Goal: Task Accomplishment & Management: Manage account settings

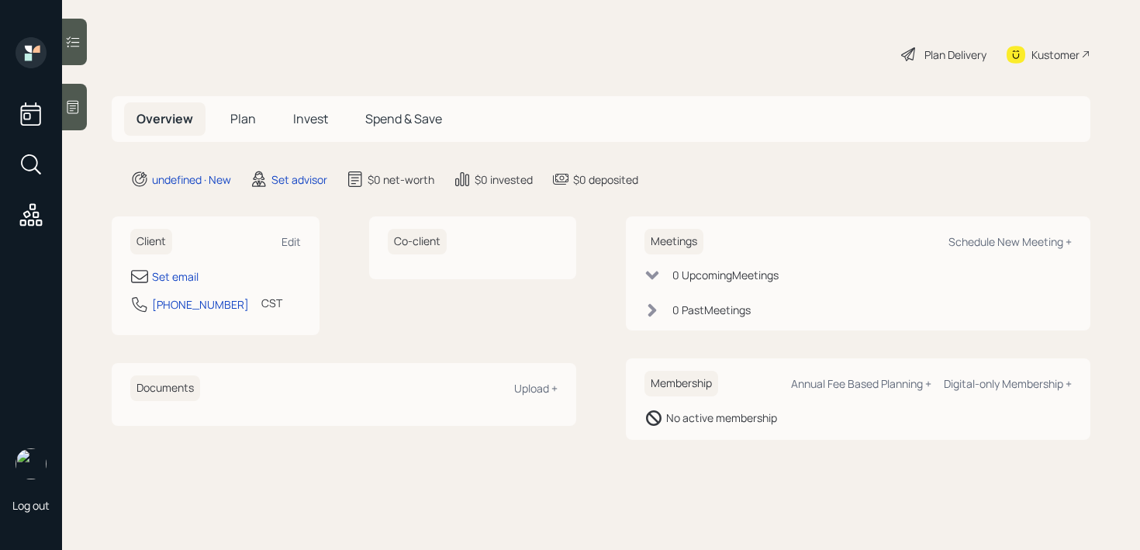
click at [87, 119] on main "Plan Delivery Kustomer Overview Plan Invest Spend & Save undefined · New Set ad…" at bounding box center [601, 275] width 1078 height 550
click at [78, 119] on div at bounding box center [74, 107] width 25 height 47
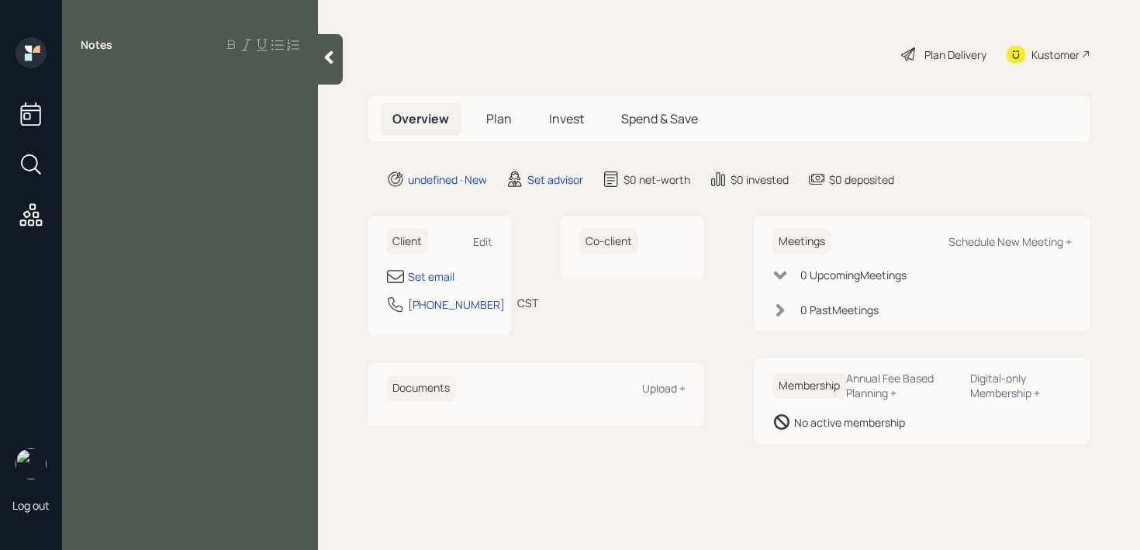
paste div
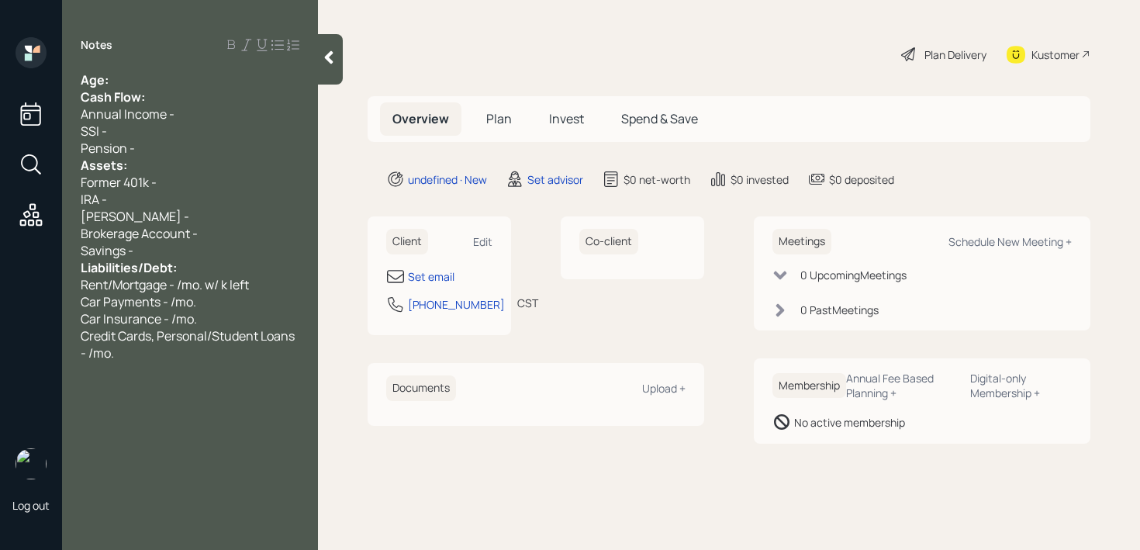
click at [213, 91] on div "Cash Flow:" at bounding box center [190, 96] width 219 height 17
click at [212, 82] on div "Age:" at bounding box center [190, 79] width 219 height 17
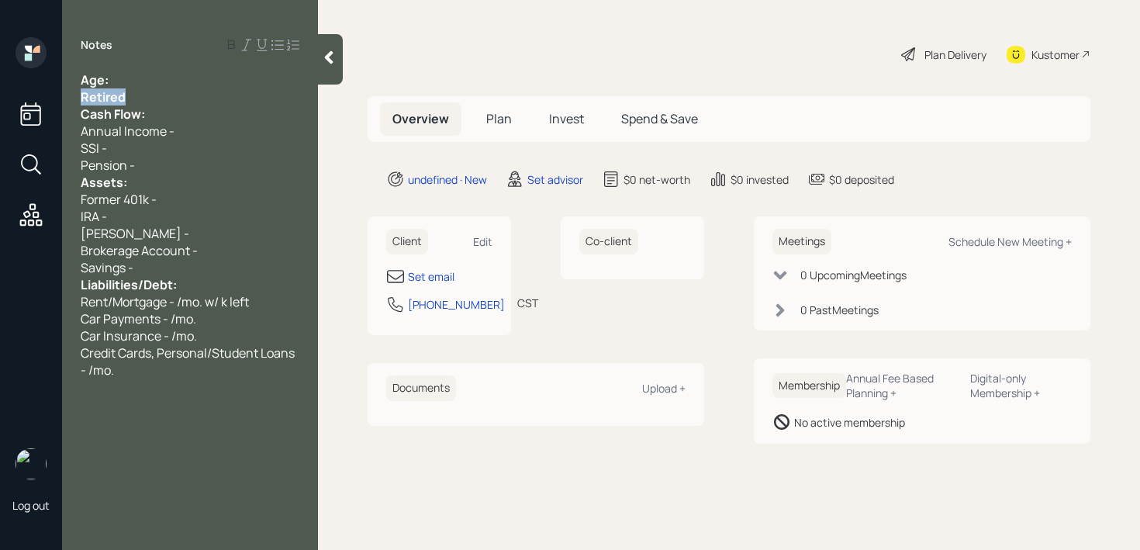
drag, startPoint x: 147, startPoint y: 98, endPoint x: 35, endPoint y: 98, distance: 111.7
click at [35, 98] on div "Log out Notes Age: Retired Cash Flow: Annual Income - SSI - Pension - Assets: F…" at bounding box center [570, 275] width 1140 height 550
click at [157, 71] on div "Age:" at bounding box center [190, 79] width 219 height 17
click at [157, 95] on div "Retired" at bounding box center [190, 96] width 219 height 17
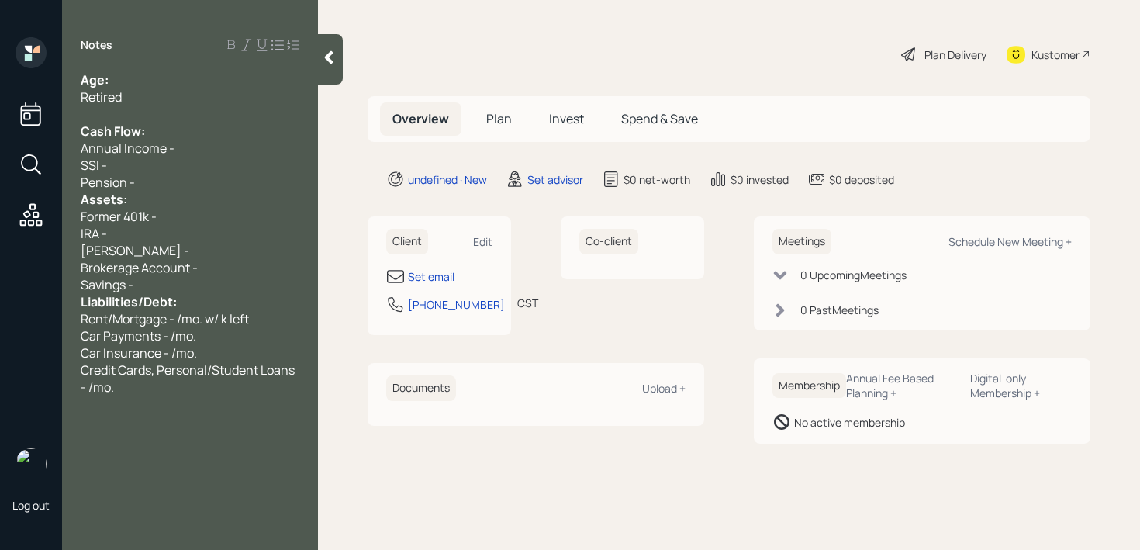
click at [154, 189] on div "Pension -" at bounding box center [190, 182] width 219 height 17
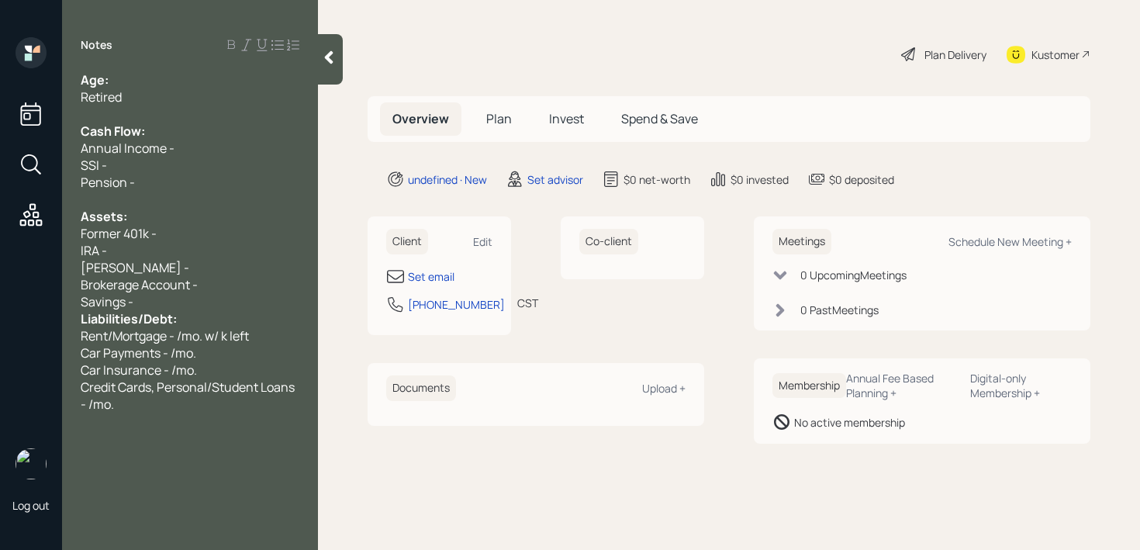
click at [149, 405] on div "Credit Cards, Personal/Student Loans - /mo." at bounding box center [190, 396] width 219 height 34
click at [437, 292] on div "Set email [PHONE_NUMBER] CST Currently 12:06 PM" at bounding box center [439, 295] width 106 height 56
click at [438, 284] on div "Set email" at bounding box center [439, 276] width 106 height 19
click at [439, 278] on div "Set email" at bounding box center [431, 276] width 47 height 16
select select "America/[GEOGRAPHIC_DATA]"
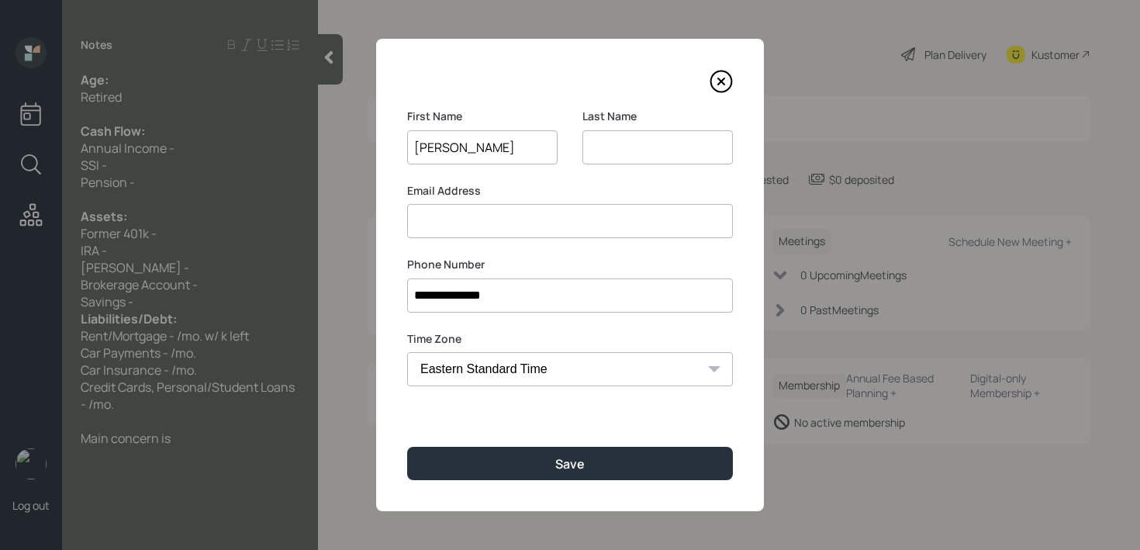
type input "[PERSON_NAME]"
click at [683, 150] on input at bounding box center [658, 147] width 150 height 34
click at [607, 444] on div "**********" at bounding box center [570, 275] width 388 height 472
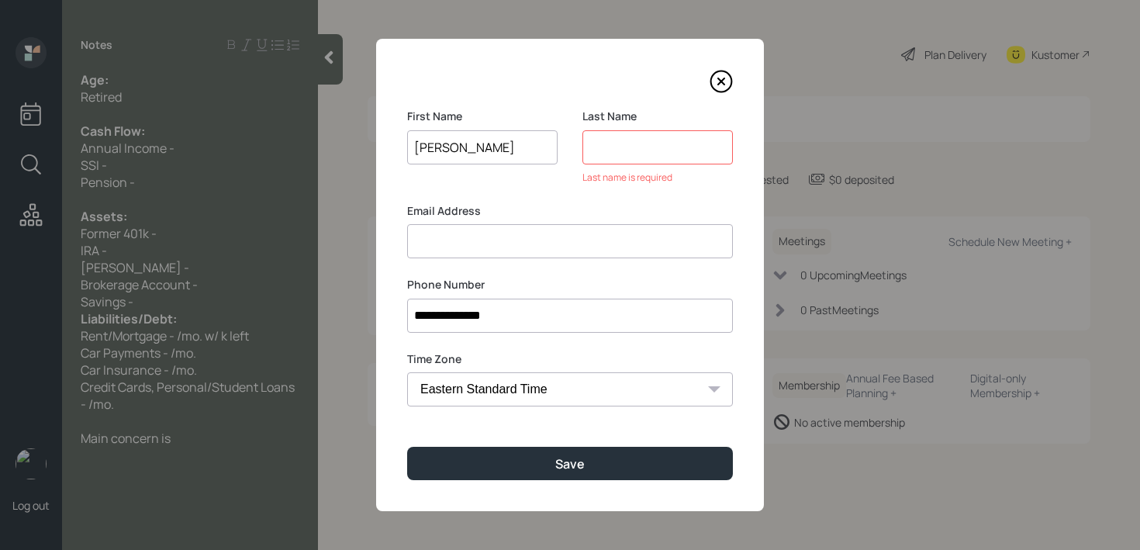
click at [660, 149] on input at bounding box center [658, 147] width 150 height 34
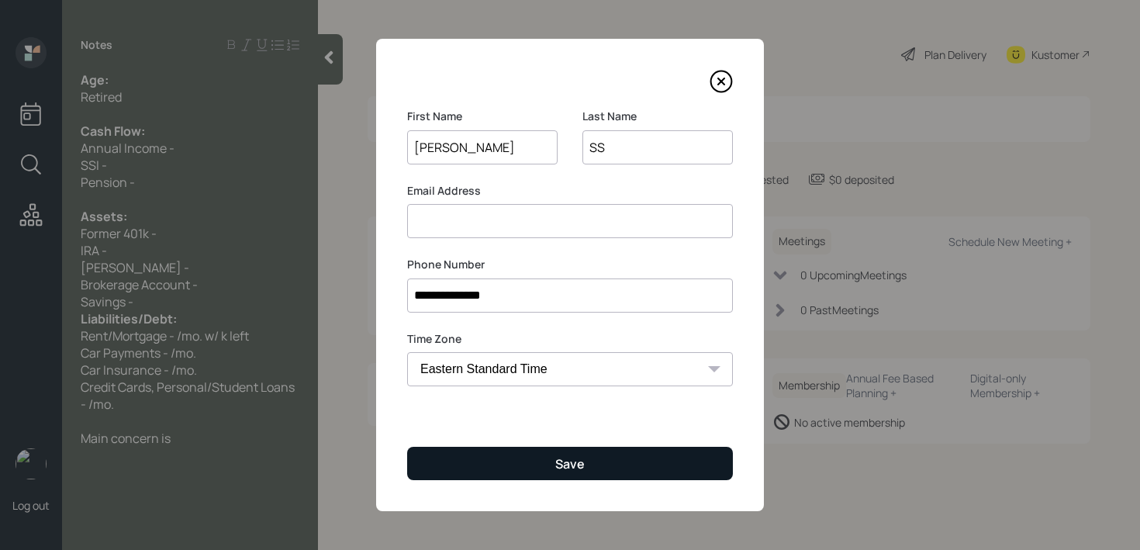
type input "SS"
click at [583, 469] on div "Save" at bounding box center [569, 463] width 29 height 17
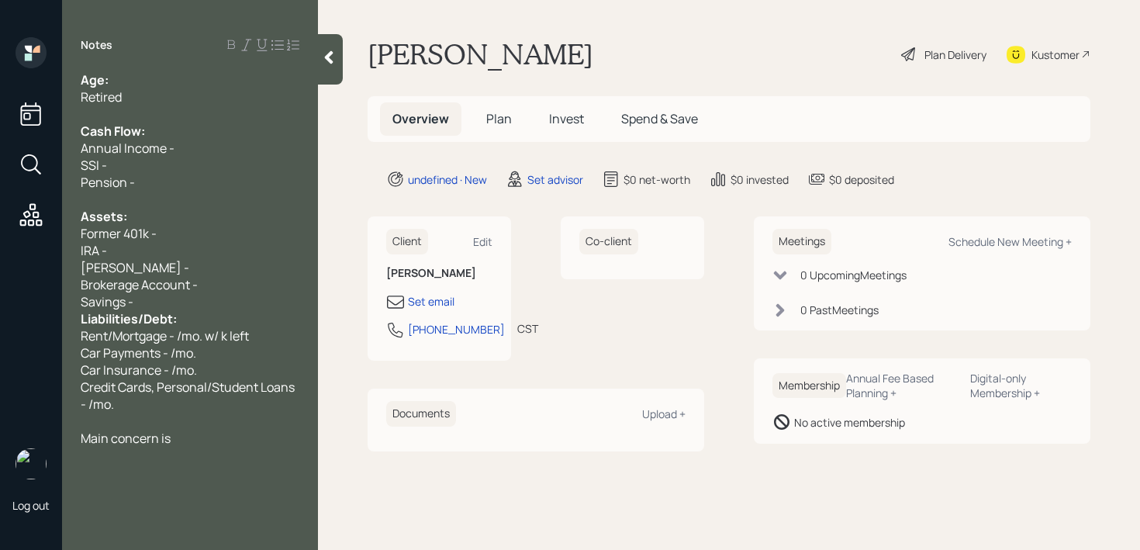
click at [159, 63] on div "Notes Age: Retired Cash Flow: Annual Income - SSI - Pension - Assets: Former 40…" at bounding box center [190, 284] width 256 height 494
click at [159, 87] on div "Age:" at bounding box center [190, 79] width 219 height 17
click at [119, 74] on span "Age: [DEMOGRAPHIC_DATA]" at bounding box center [168, 79] width 174 height 17
drag, startPoint x: 126, startPoint y: 78, endPoint x: 112, endPoint y: 78, distance: 14.7
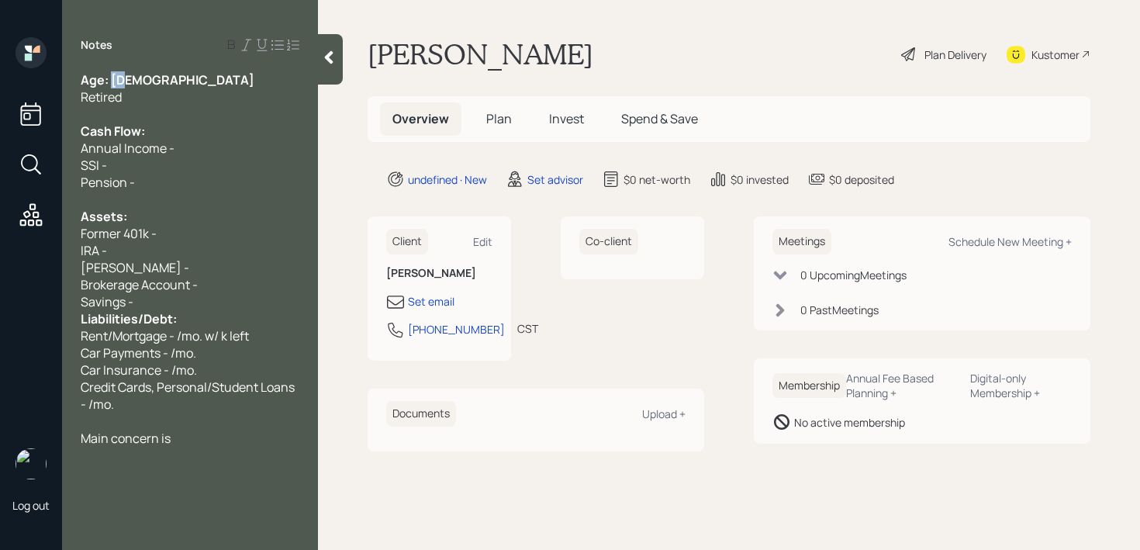
click at [112, 78] on span "Age: [DEMOGRAPHIC_DATA]" at bounding box center [168, 79] width 174 height 17
click at [198, 447] on div "Notes Age: [DEMOGRAPHIC_DATA] Retired Cash Flow: Annual Income - SSI - Pension …" at bounding box center [190, 284] width 256 height 494
click at [204, 434] on div "Main concern is" at bounding box center [190, 438] width 219 height 17
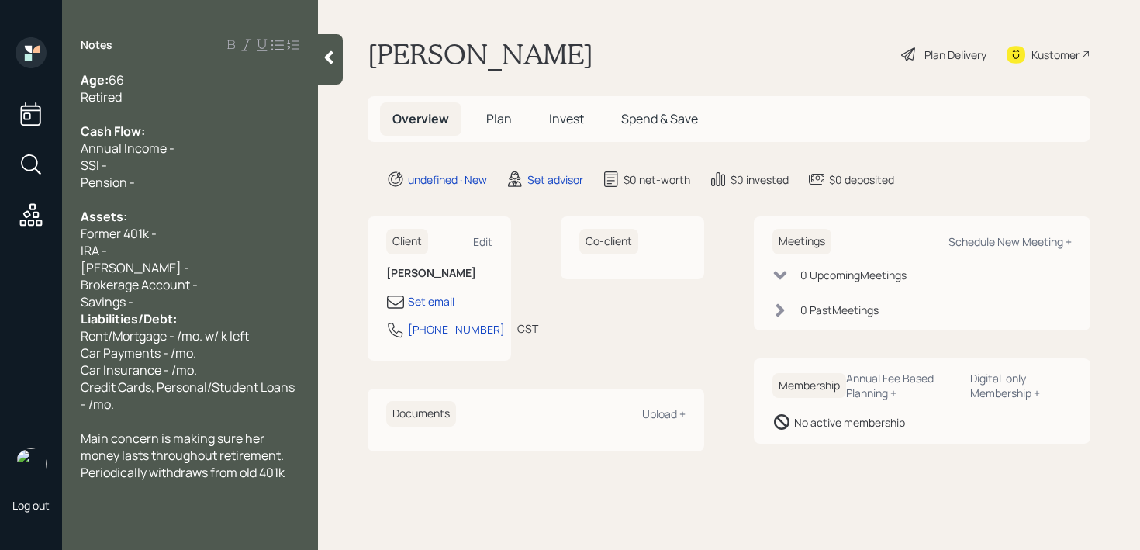
click at [168, 161] on div "SSI -" at bounding box center [190, 165] width 219 height 17
click at [195, 292] on span "Brokerage Account -" at bounding box center [139, 284] width 117 height 17
click at [196, 302] on div "Savings -" at bounding box center [190, 301] width 219 height 17
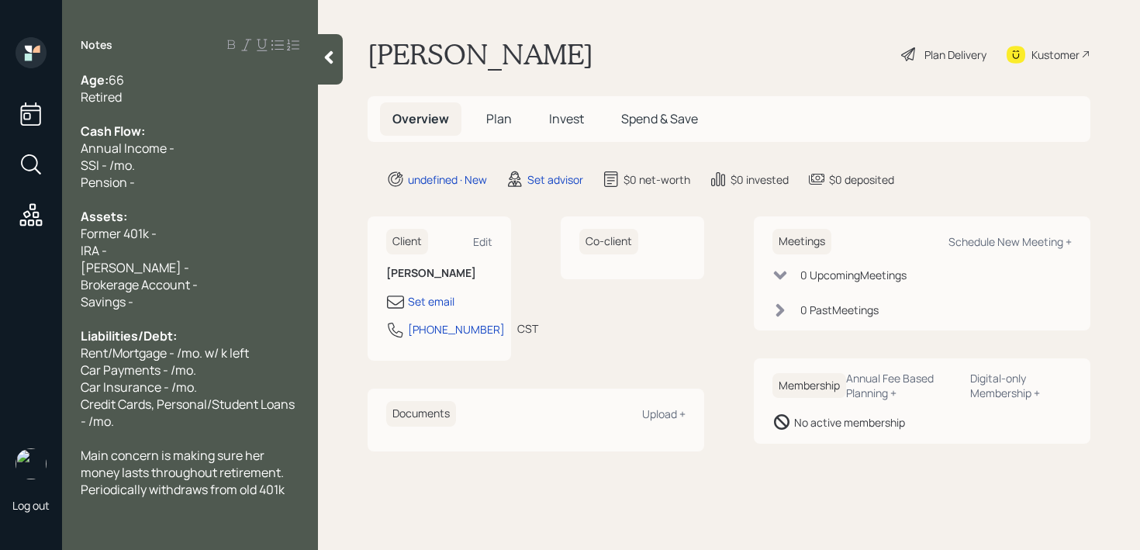
click at [181, 280] on span "Brokerage Account -" at bounding box center [139, 284] width 117 height 17
click at [220, 167] on div "SSI - /mo." at bounding box center [190, 165] width 219 height 17
click at [232, 146] on div "Annual Income -" at bounding box center [190, 148] width 219 height 17
click at [193, 160] on div "SSI - /mo." at bounding box center [190, 165] width 219 height 17
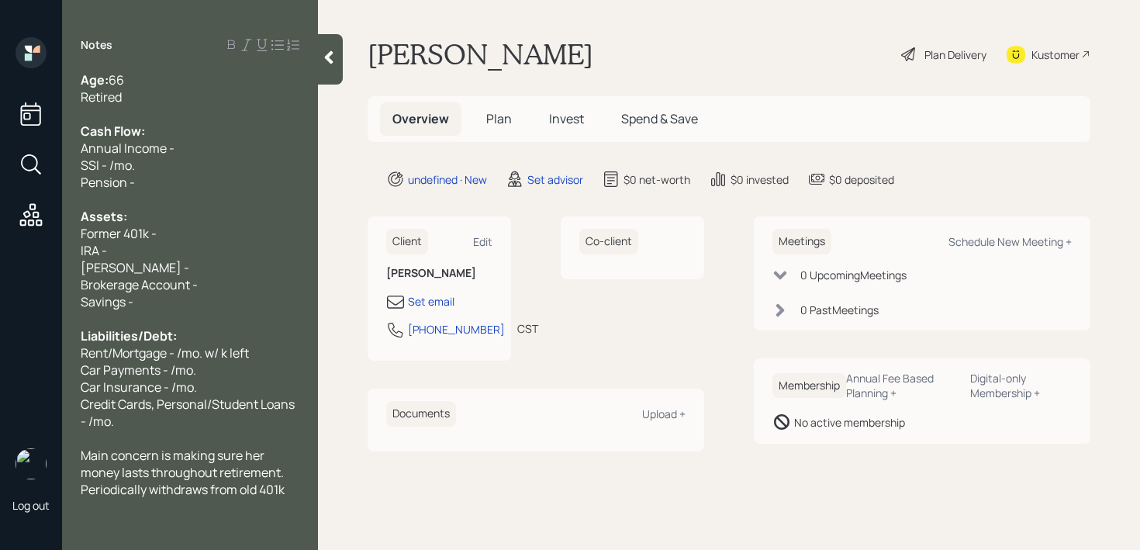
click at [196, 159] on div "SSI - /mo." at bounding box center [190, 165] width 219 height 17
click at [196, 157] on div "SSI - /mo." at bounding box center [190, 165] width 219 height 17
click at [198, 101] on div "Retired" at bounding box center [190, 96] width 219 height 17
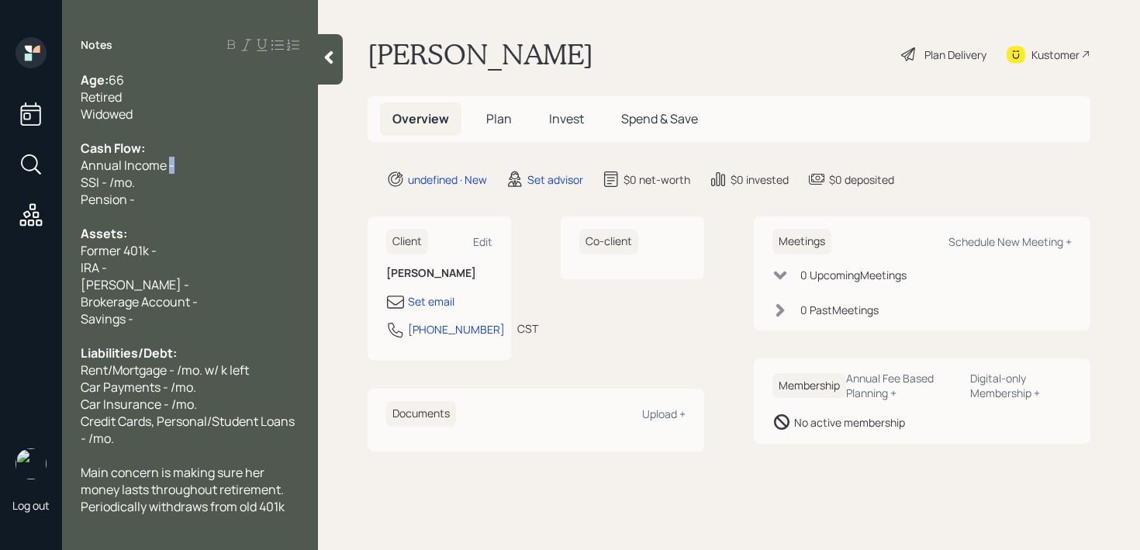
click at [170, 161] on span "Annual Income -" at bounding box center [128, 165] width 94 height 17
click at [172, 233] on div "Assets:" at bounding box center [190, 233] width 219 height 17
click at [160, 187] on div "SSI - /mo." at bounding box center [190, 182] width 219 height 17
click at [116, 187] on span "SSI - /mo." at bounding box center [108, 182] width 54 height 17
click at [214, 178] on div "SSI - 2.2k/mo." at bounding box center [190, 182] width 219 height 17
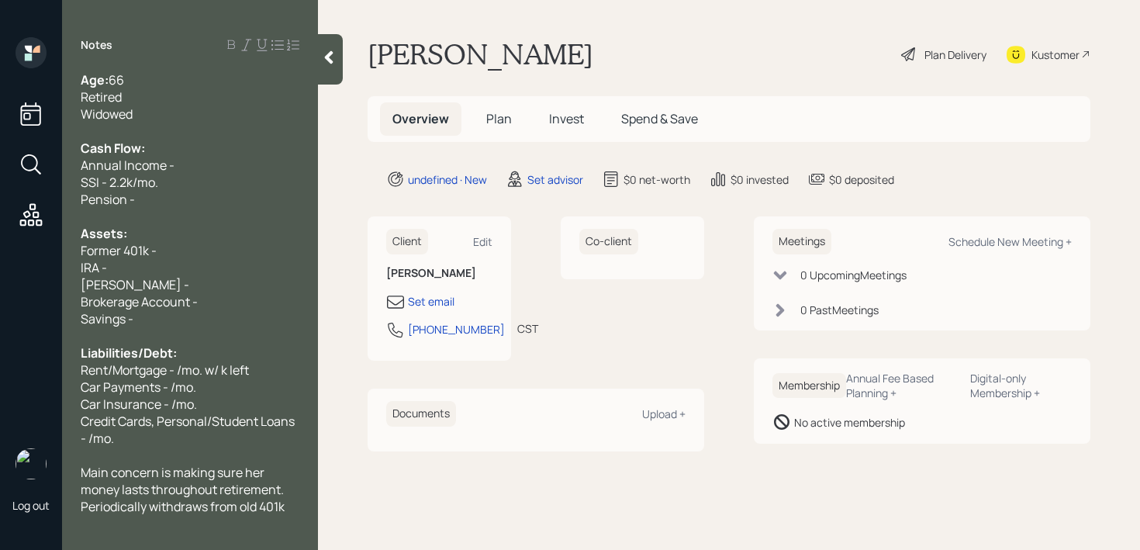
drag, startPoint x: 206, startPoint y: 195, endPoint x: 0, endPoint y: 195, distance: 205.6
click at [0, 195] on div "Log out Notes Age: [DEMOGRAPHIC_DATA] Retired Widowed Cash Flow: Annual Income …" at bounding box center [570, 275] width 1140 height 550
click at [185, 199] on div "Pension -" at bounding box center [190, 199] width 219 height 17
drag, startPoint x: 188, startPoint y: 177, endPoint x: 0, endPoint y: 177, distance: 187.7
click at [0, 177] on div "Log out Notes Age: [DEMOGRAPHIC_DATA] Retired Widowed Cash Flow: Annual Income …" at bounding box center [570, 275] width 1140 height 550
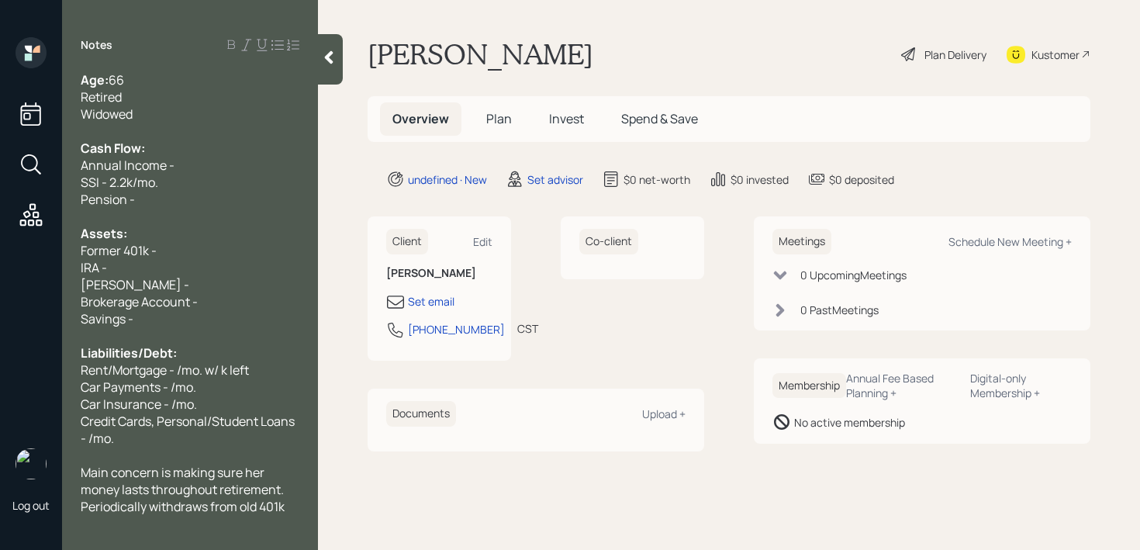
click at [161, 180] on div "SSI - 2.2k/mo." at bounding box center [190, 182] width 219 height 17
drag, startPoint x: 200, startPoint y: 162, endPoint x: 0, endPoint y: 162, distance: 200.1
click at [0, 162] on div "Log out Notes Age: [DEMOGRAPHIC_DATA] Retired Widowed Cash Flow: Annual Income …" at bounding box center [570, 275] width 1140 height 550
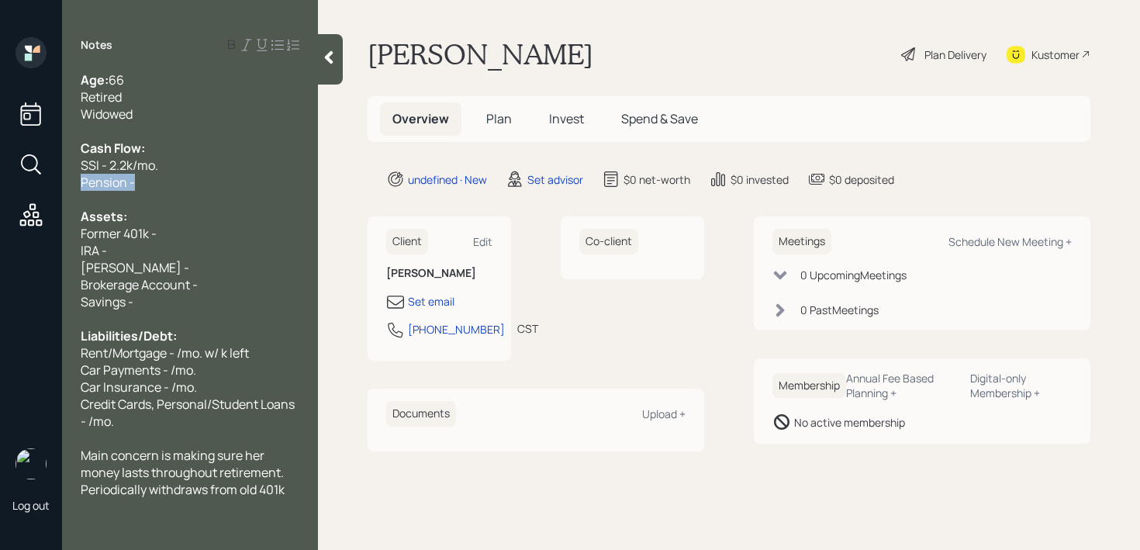
drag, startPoint x: 155, startPoint y: 181, endPoint x: 0, endPoint y: 189, distance: 155.4
click at [0, 189] on div "Log out Notes Age: [DEMOGRAPHIC_DATA] Retired Widowed Cash Flow: SSI - 2.2k/mo.…" at bounding box center [570, 275] width 1140 height 550
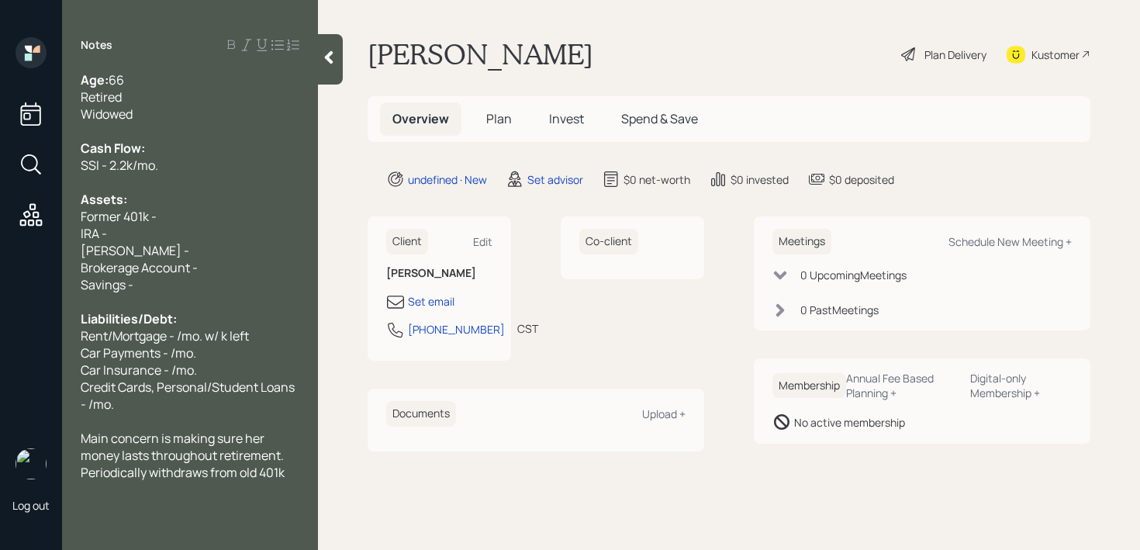
click at [135, 249] on span "[PERSON_NAME] -" at bounding box center [135, 250] width 109 height 17
click at [178, 227] on div "IRA -" at bounding box center [190, 233] width 219 height 17
click at [197, 213] on div "Former 401k -" at bounding box center [190, 216] width 219 height 17
drag, startPoint x: 183, startPoint y: 251, endPoint x: 0, endPoint y: 246, distance: 183.1
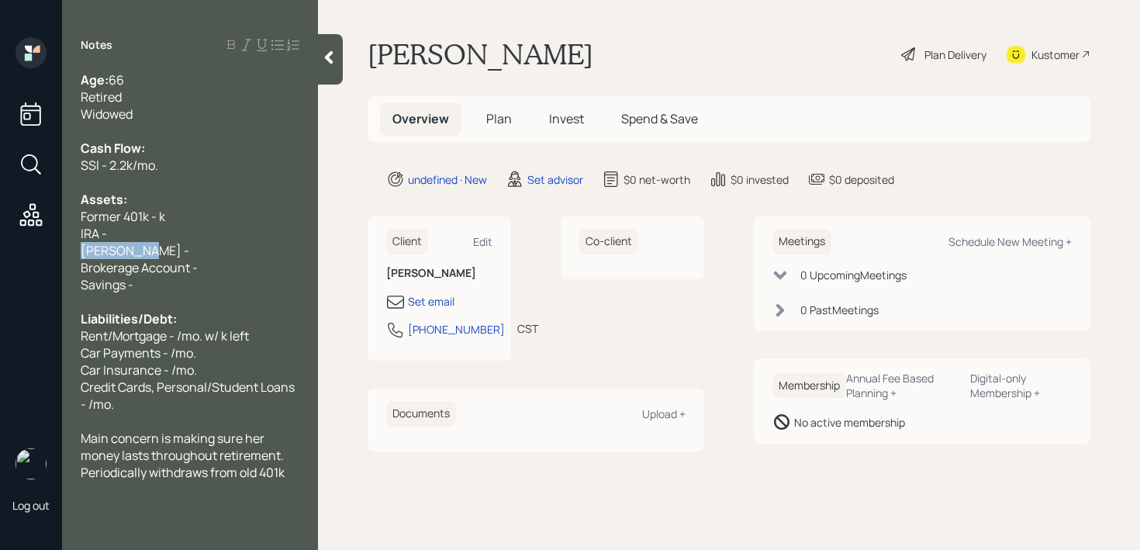
click at [0, 246] on div "Log out Notes Age: [DEMOGRAPHIC_DATA] Retired Widowed Cash Flow: SSI - 2.2k/mo.…" at bounding box center [570, 275] width 1140 height 550
click at [149, 216] on span "Former 401k - k" at bounding box center [123, 216] width 85 height 17
click at [209, 213] on span "Former Stock Option - k" at bounding box center [147, 216] width 133 height 17
click at [199, 259] on div "Brokerage Account -" at bounding box center [190, 267] width 219 height 17
drag, startPoint x: 216, startPoint y: 247, endPoint x: 17, endPoint y: 246, distance: 199.4
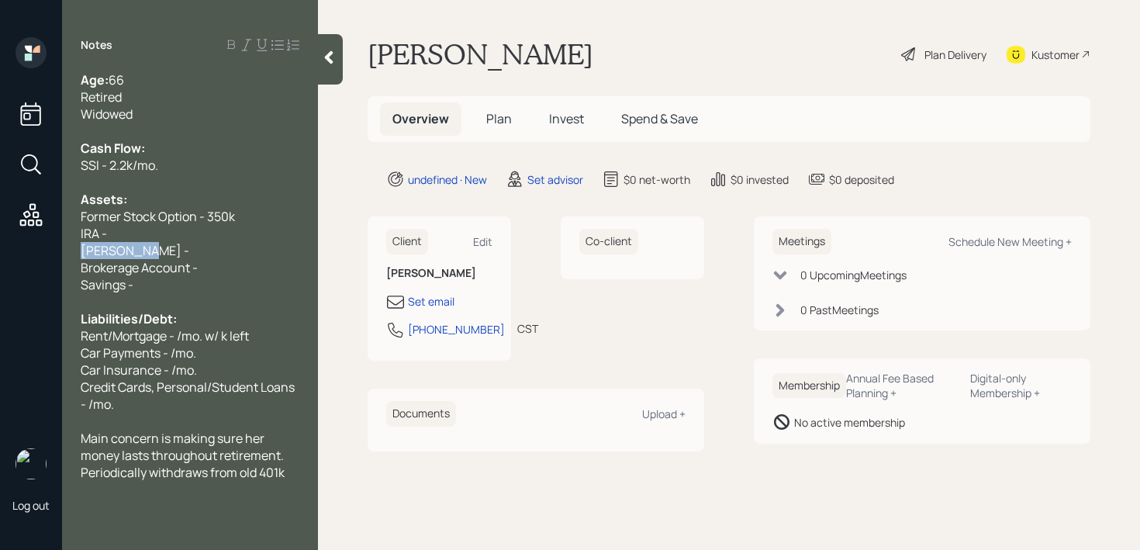
click at [17, 246] on div "Log out Notes Age: [DEMOGRAPHIC_DATA] Retired Widowed Cash Flow: SSI - 2.2k/mo.…" at bounding box center [570, 275] width 1140 height 550
click at [202, 217] on span "Former Stock Option - 350k" at bounding box center [158, 216] width 154 height 17
click at [129, 237] on div "IRA -" at bounding box center [190, 233] width 219 height 17
drag, startPoint x: 123, startPoint y: 237, endPoint x: 0, endPoint y: 237, distance: 122.6
click at [0, 237] on div "Log out Notes Age: [DEMOGRAPHIC_DATA] Retired Widowed Cash Flow: SSI - 2.2k/mo.…" at bounding box center [570, 275] width 1140 height 550
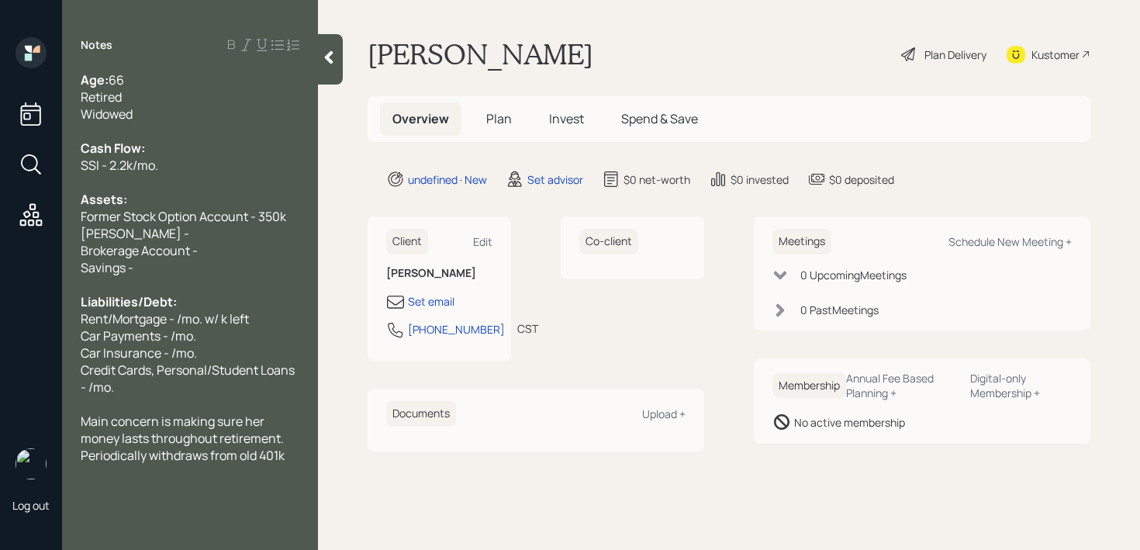
click at [229, 231] on div "[PERSON_NAME] -" at bounding box center [190, 233] width 219 height 17
click at [154, 192] on div "Assets:" at bounding box center [190, 199] width 219 height 17
click at [140, 233] on span "[PERSON_NAME] - ~2k" at bounding box center [147, 233] width 133 height 17
click at [120, 217] on span "Former Stock Option Account - 350k" at bounding box center [184, 216] width 206 height 17
click at [199, 217] on span "Former Stock Option Account - 350k" at bounding box center [184, 216] width 206 height 17
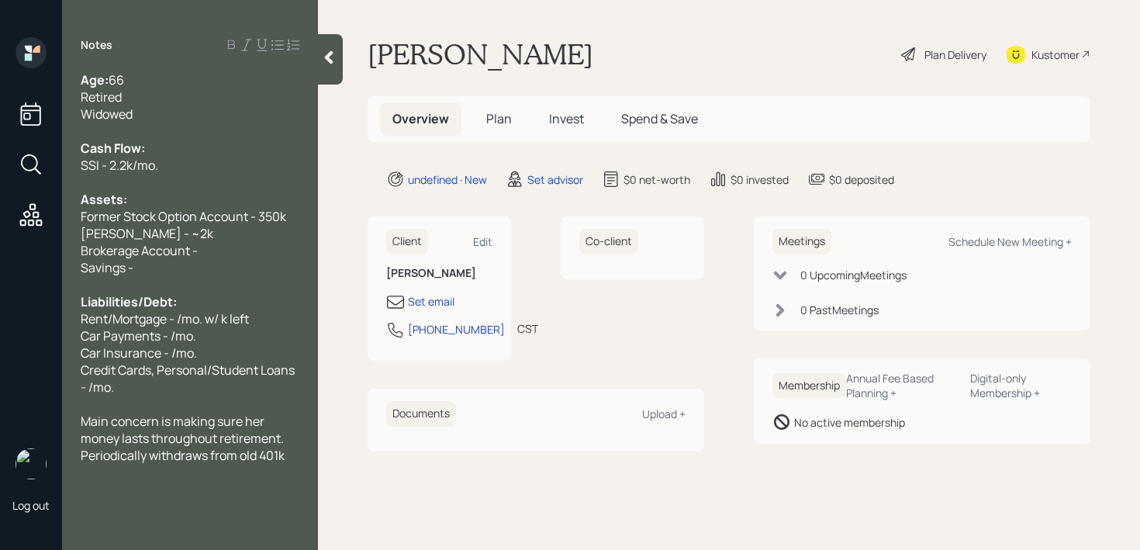
click at [198, 231] on div "[PERSON_NAME] - ~2k" at bounding box center [190, 233] width 219 height 17
click at [199, 239] on div "[PERSON_NAME] - ~2k" at bounding box center [190, 233] width 219 height 17
click at [206, 239] on div "[PERSON_NAME] - ~2k" at bounding box center [190, 233] width 219 height 17
click at [215, 250] on div "Brokerage Account -" at bounding box center [190, 250] width 219 height 17
click at [230, 247] on div "Brokerage Account -" at bounding box center [190, 250] width 219 height 17
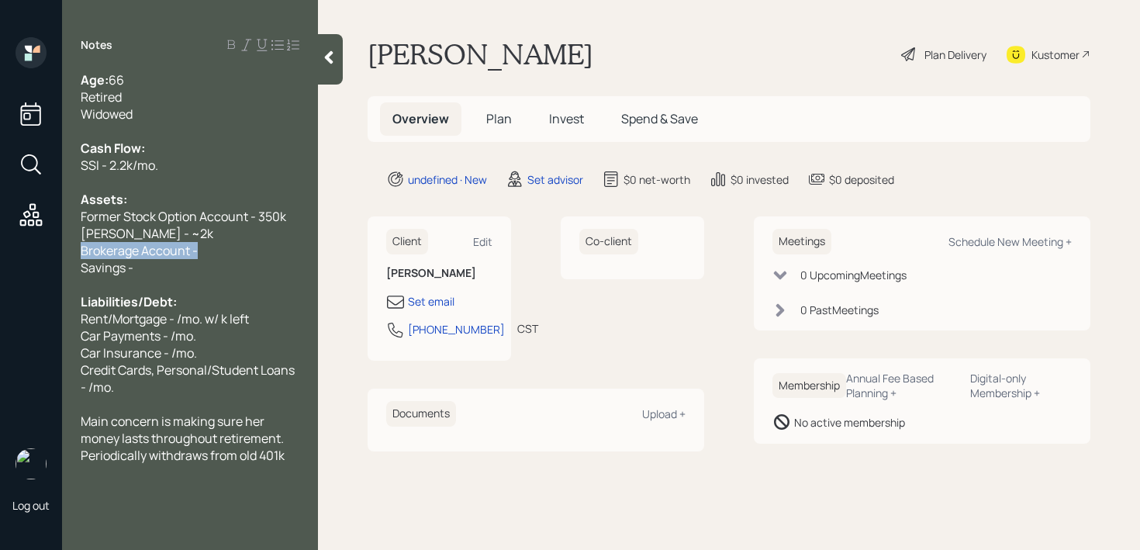
drag, startPoint x: 236, startPoint y: 247, endPoint x: 14, endPoint y: 247, distance: 221.8
click at [14, 247] on div "Log out Notes Age: [DEMOGRAPHIC_DATA] Retired Widowed Cash Flow: SSI - 2.2k/mo.…" at bounding box center [570, 275] width 1140 height 550
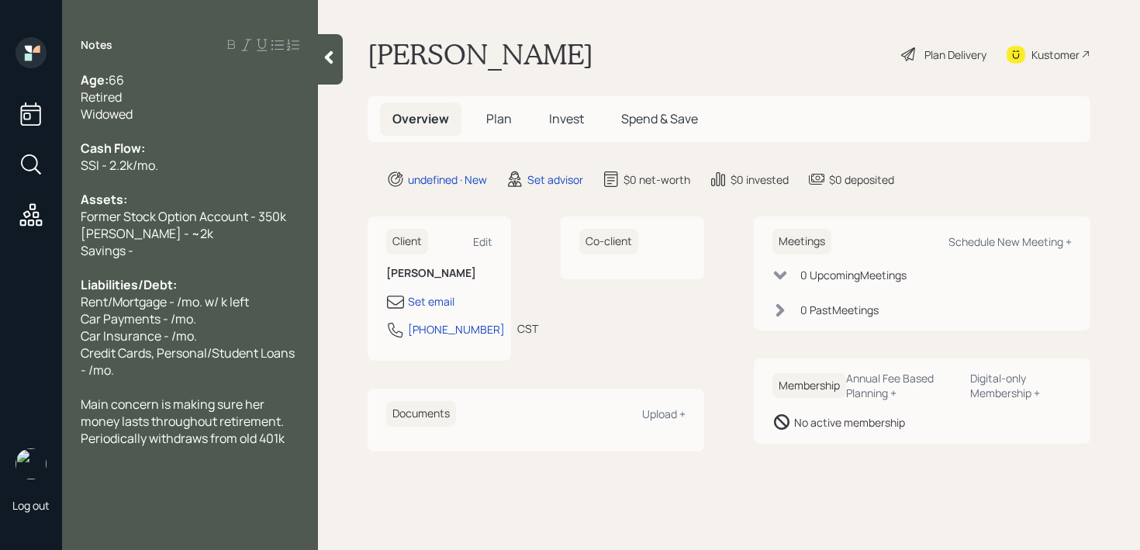
click at [191, 261] on div at bounding box center [190, 267] width 219 height 17
click at [213, 249] on div "Savings -" at bounding box center [190, 250] width 219 height 17
click at [177, 292] on span "Liabilities/Debt:" at bounding box center [129, 284] width 96 height 17
drag, startPoint x: 112, startPoint y: 300, endPoint x: 0, endPoint y: 300, distance: 112.5
click at [0, 300] on div "Log out Notes Age: [DEMOGRAPHIC_DATA] Retired Widowed Cash Flow: SSI - 2.2k/mo.…" at bounding box center [570, 275] width 1140 height 550
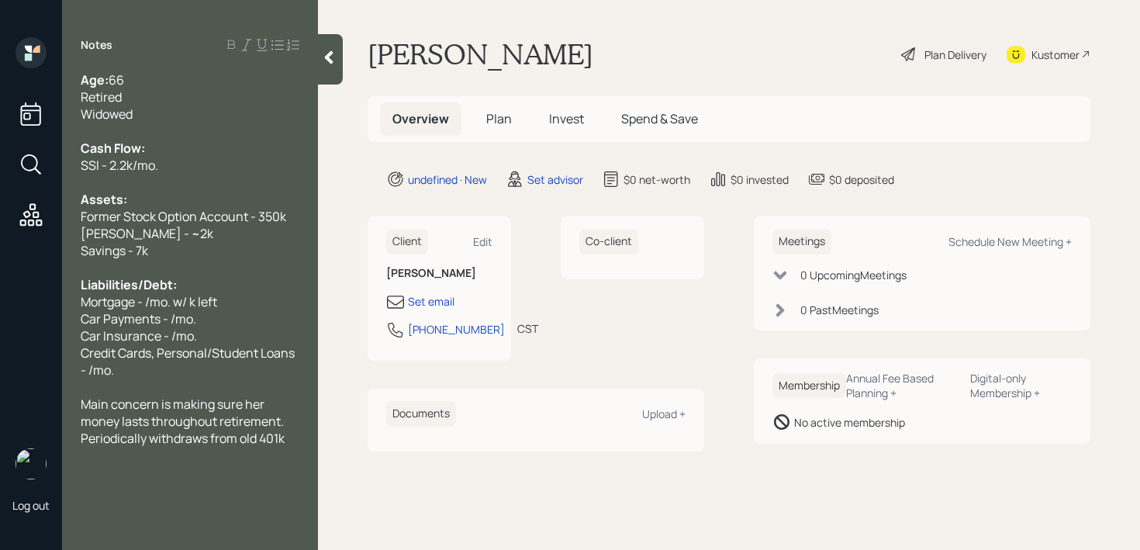
click at [147, 309] on span "Mortgage - /mo. w/ k left" at bounding box center [149, 301] width 137 height 17
click at [193, 305] on span "Mortgage - /mo. w/ k left" at bounding box center [149, 301] width 137 height 17
click at [156, 296] on span "Mortgage - /mo. w/ 20k left" at bounding box center [156, 301] width 151 height 17
click at [148, 299] on span "Mortgage - /mo. w/ 20k left" at bounding box center [156, 301] width 151 height 17
drag, startPoint x: 229, startPoint y: 320, endPoint x: 0, endPoint y: 320, distance: 228.8
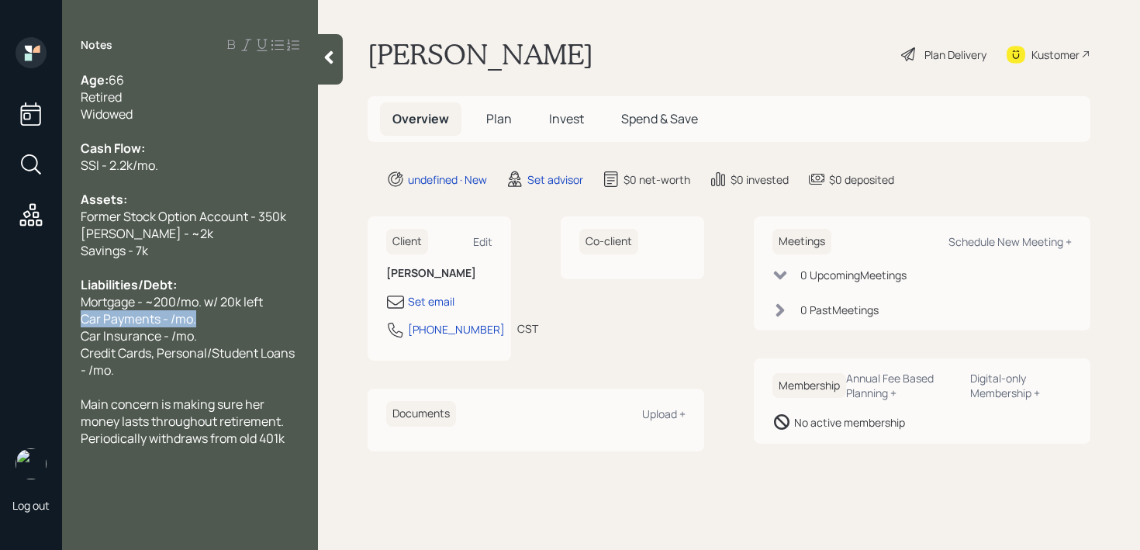
click at [0, 320] on div "Log out Notes Age: [DEMOGRAPHIC_DATA] Retired Widowed Cash Flow: SSI - 2.2k/mo.…" at bounding box center [570, 275] width 1140 height 550
drag, startPoint x: 51, startPoint y: 356, endPoint x: 101, endPoint y: 346, distance: 50.7
click at [51, 356] on div "Log out" at bounding box center [31, 275] width 62 height 550
drag, startPoint x: 216, startPoint y: 312, endPoint x: 0, endPoint y: 323, distance: 216.7
click at [0, 323] on div "Log out Notes Age: [DEMOGRAPHIC_DATA] Retired Widowed Cash Flow: SSI - 2.2k/mo.…" at bounding box center [570, 275] width 1140 height 550
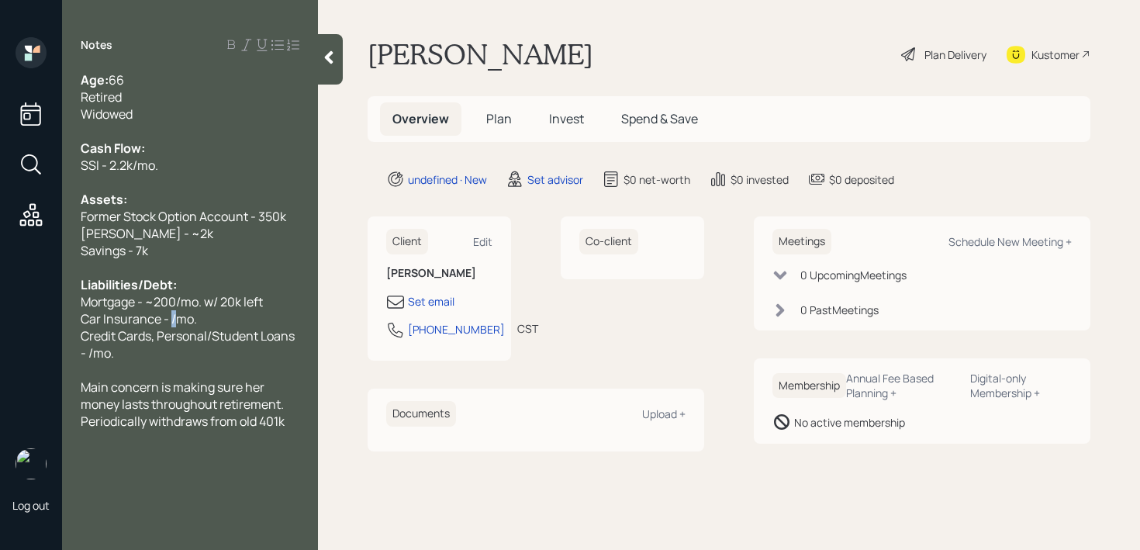
click at [173, 318] on span "Car Insurance - /mo." at bounding box center [139, 318] width 116 height 17
click at [206, 377] on div at bounding box center [190, 369] width 219 height 17
click at [212, 353] on div "Credit Cards, Personal/Student Loans - /mo." at bounding box center [190, 344] width 219 height 34
drag, startPoint x: 212, startPoint y: 353, endPoint x: 41, endPoint y: 344, distance: 170.9
click at [41, 344] on div "Log out Notes Age: [DEMOGRAPHIC_DATA] Retired Widowed Cash Flow: SSI - 2.2k/mo.…" at bounding box center [570, 275] width 1140 height 550
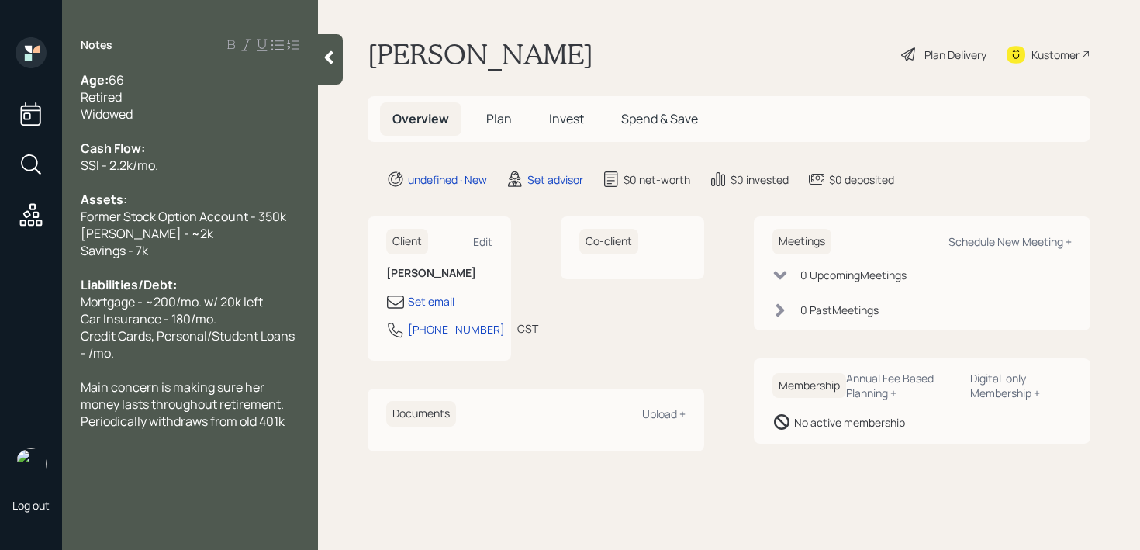
click at [164, 353] on div "Credit Cards, Personal/Student Loans - /mo." at bounding box center [190, 344] width 219 height 34
drag, startPoint x: 164, startPoint y: 353, endPoint x: 45, endPoint y: 333, distance: 120.4
click at [45, 333] on div "Log out Notes Age: [DEMOGRAPHIC_DATA] Retired Widowed Cash Flow: SSI - 2.2k/mo.…" at bounding box center [570, 275] width 1140 height 550
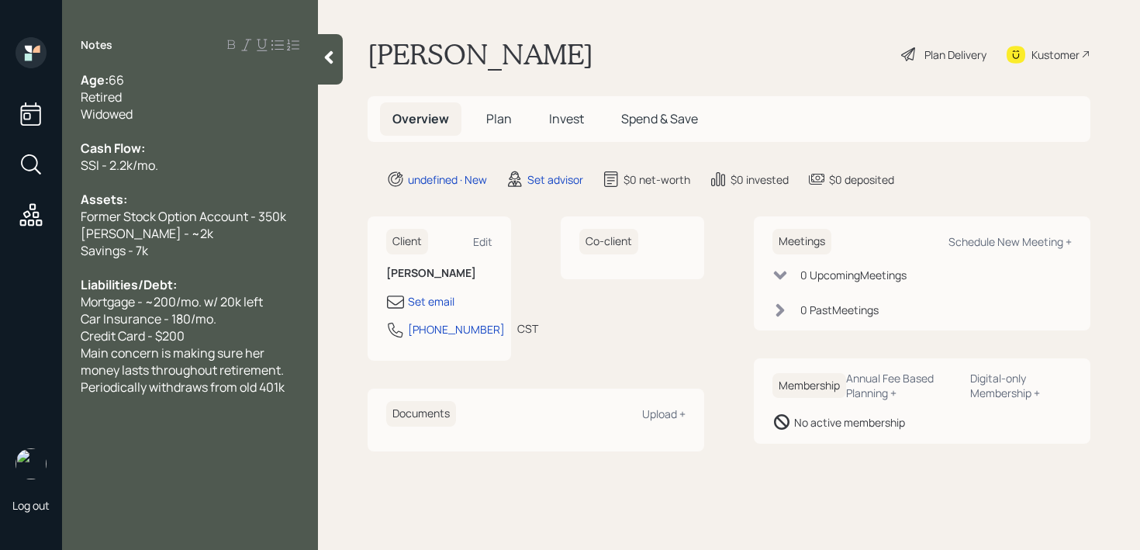
click at [230, 330] on div "Credit Card - $200" at bounding box center [190, 335] width 219 height 17
click at [237, 360] on div at bounding box center [190, 352] width 219 height 17
click at [260, 368] on span "Main concern is making sure her money lasts throughout retirement. Periodically…" at bounding box center [184, 386] width 206 height 51
click at [278, 396] on span "Main concern is making sure her money lasts throughout retirement. Periodically…" at bounding box center [184, 386] width 206 height 51
click at [295, 396] on div "Main concern is making sure her money lasts throughout retirement. Periodically…" at bounding box center [190, 386] width 219 height 51
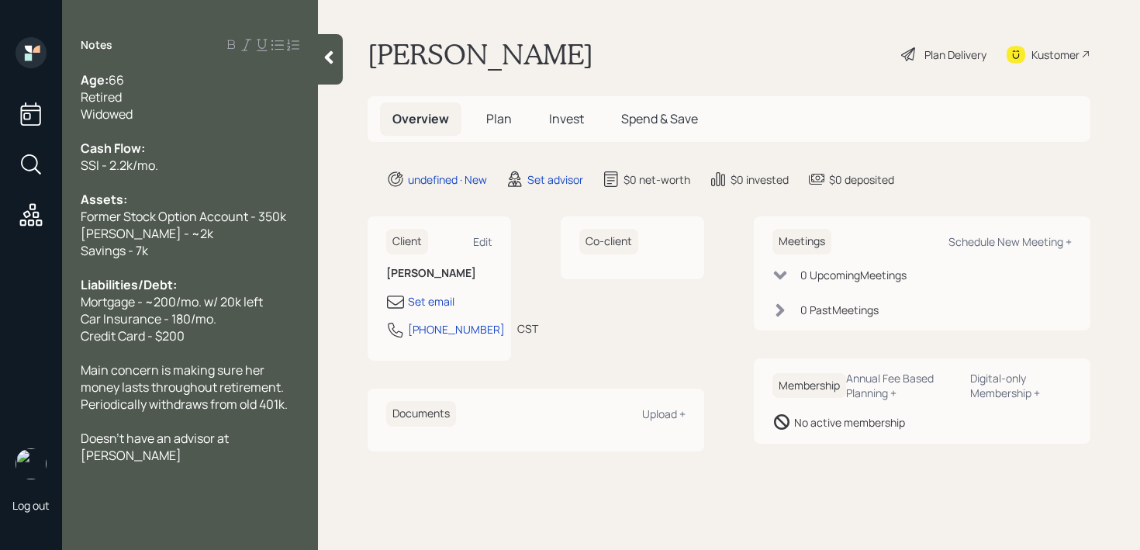
click at [324, 84] on div at bounding box center [330, 59] width 25 height 50
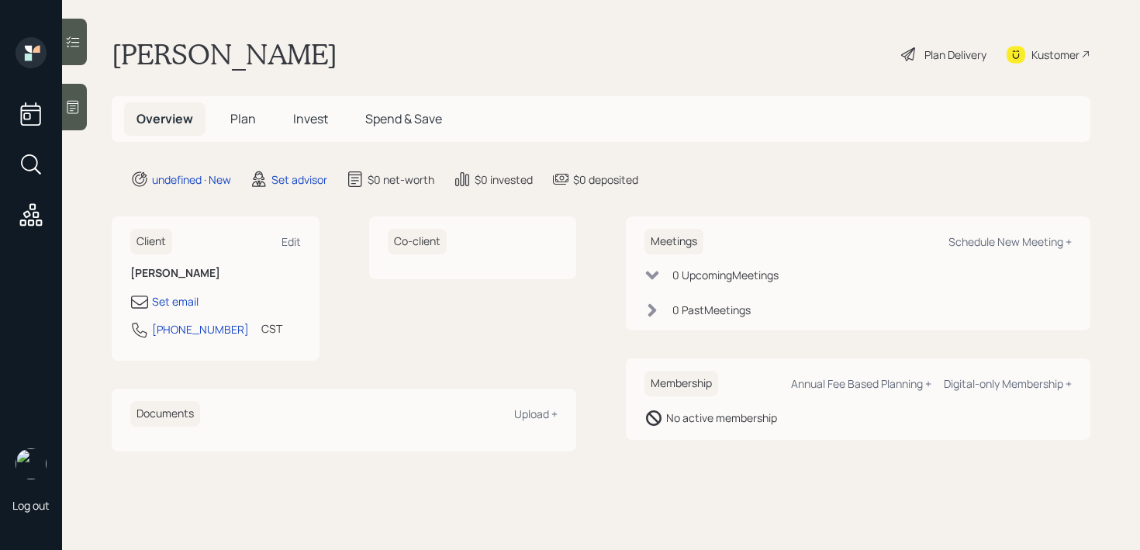
click at [83, 116] on div at bounding box center [74, 107] width 25 height 47
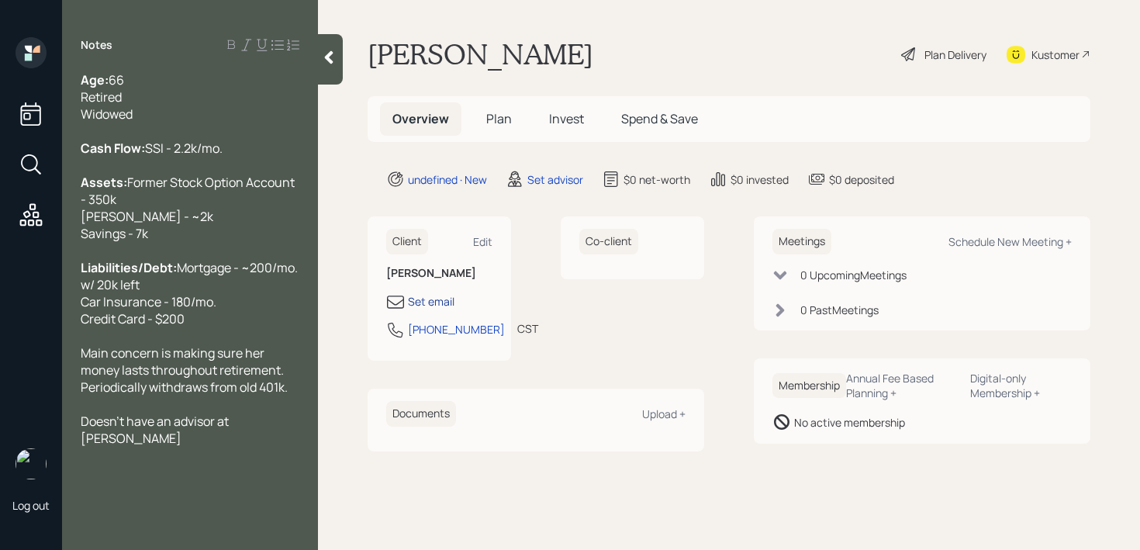
click at [443, 296] on div "Set email" at bounding box center [431, 301] width 47 height 16
select select "America/[GEOGRAPHIC_DATA]"
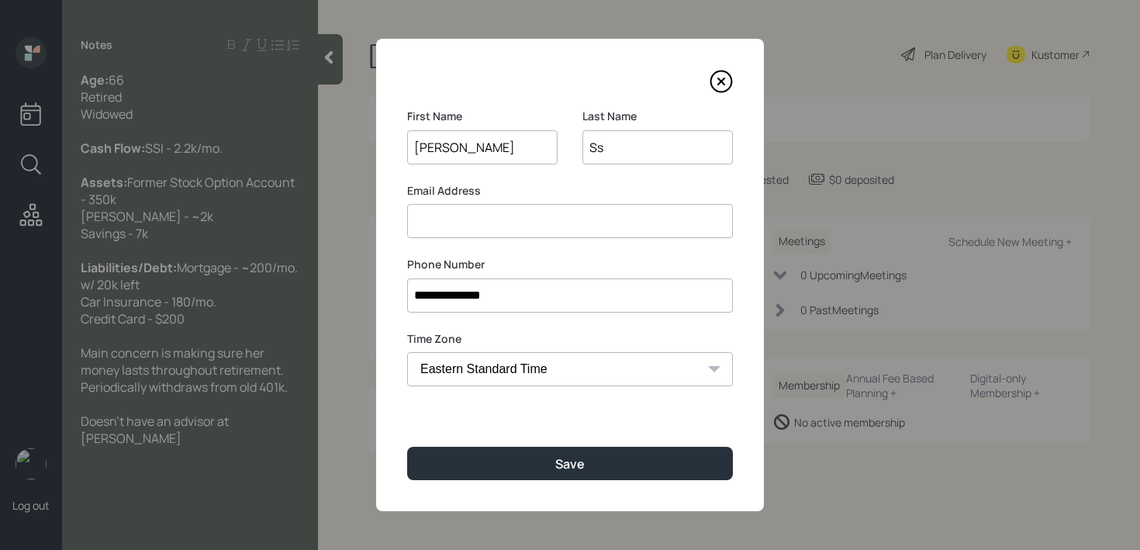
click at [563, 224] on input at bounding box center [570, 221] width 326 height 34
type input "[EMAIL_ADDRESS][DOMAIN_NAME]"
click at [568, 306] on input "**********" at bounding box center [570, 295] width 326 height 34
drag, startPoint x: 645, startPoint y: 146, endPoint x: 443, endPoint y: 146, distance: 201.7
click at [444, 146] on div "First Name [PERSON_NAME] Last Name Ss" at bounding box center [570, 146] width 326 height 74
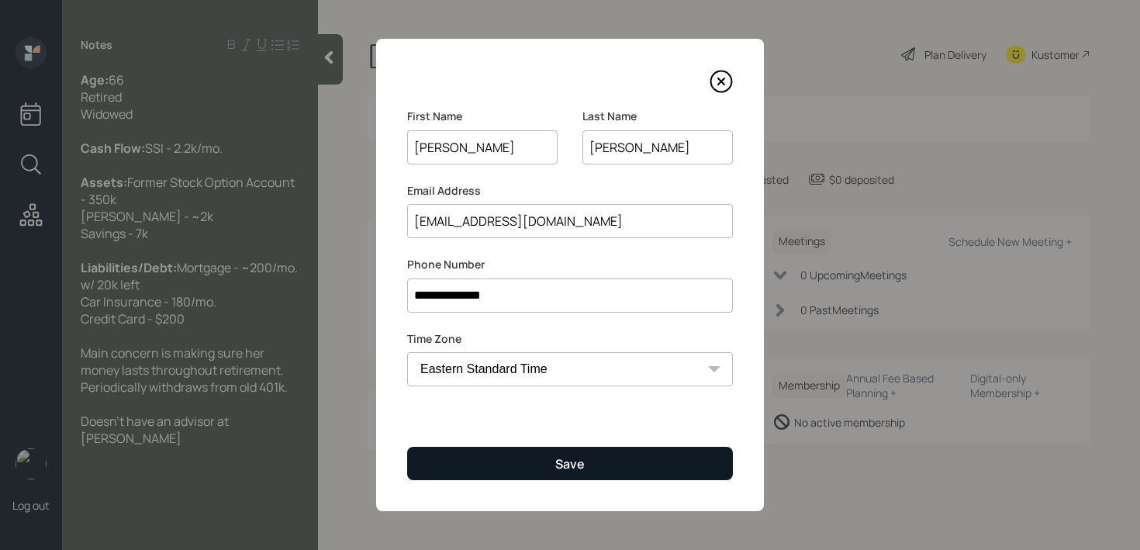
type input "[PERSON_NAME]"
click at [545, 468] on button "Save" at bounding box center [570, 463] width 326 height 33
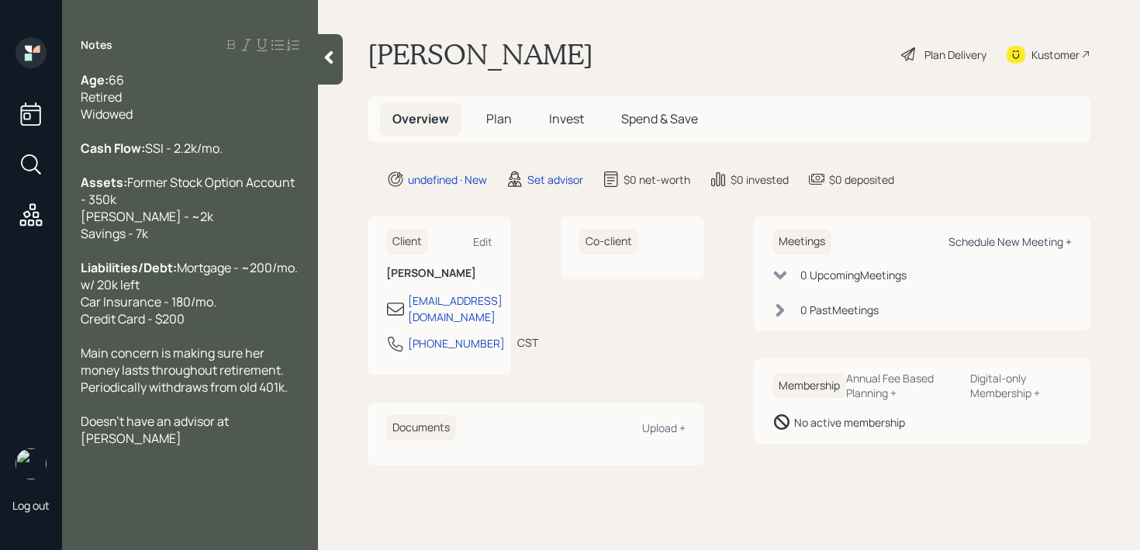
click at [1067, 247] on div "Schedule New Meeting +" at bounding box center [1010, 241] width 123 height 15
select select "round-[PERSON_NAME]"
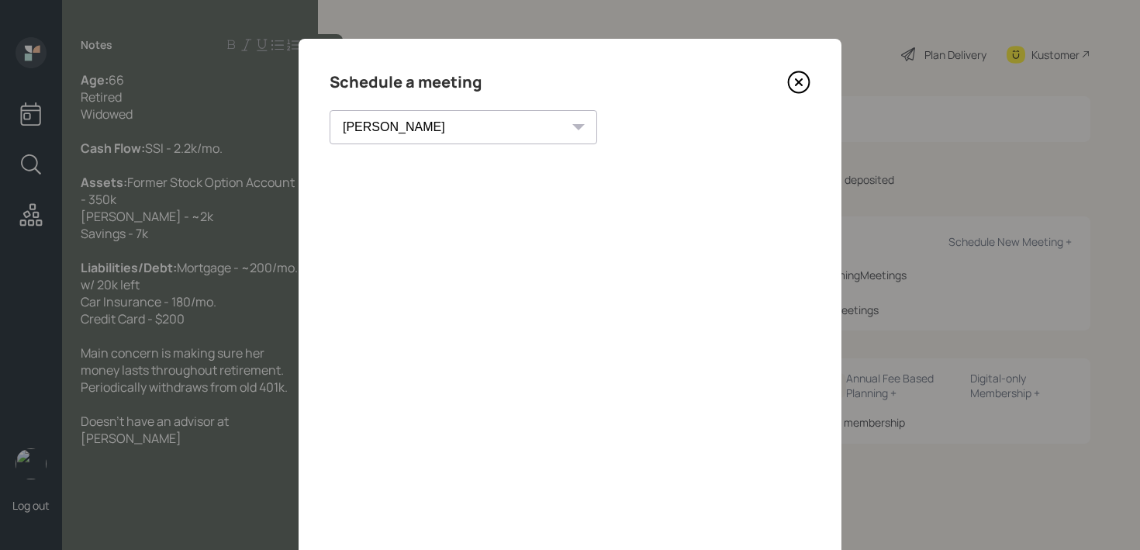
click at [792, 88] on icon at bounding box center [798, 82] width 23 height 23
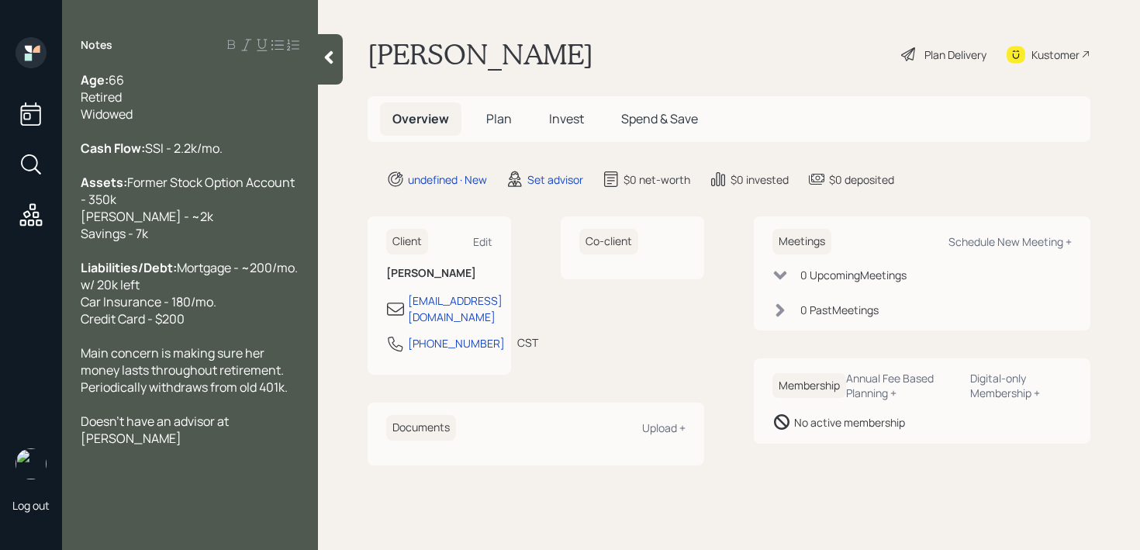
click at [1058, 64] on div "Kustomer" at bounding box center [1049, 54] width 84 height 34
click at [323, 61] on icon at bounding box center [329, 58] width 16 height 16
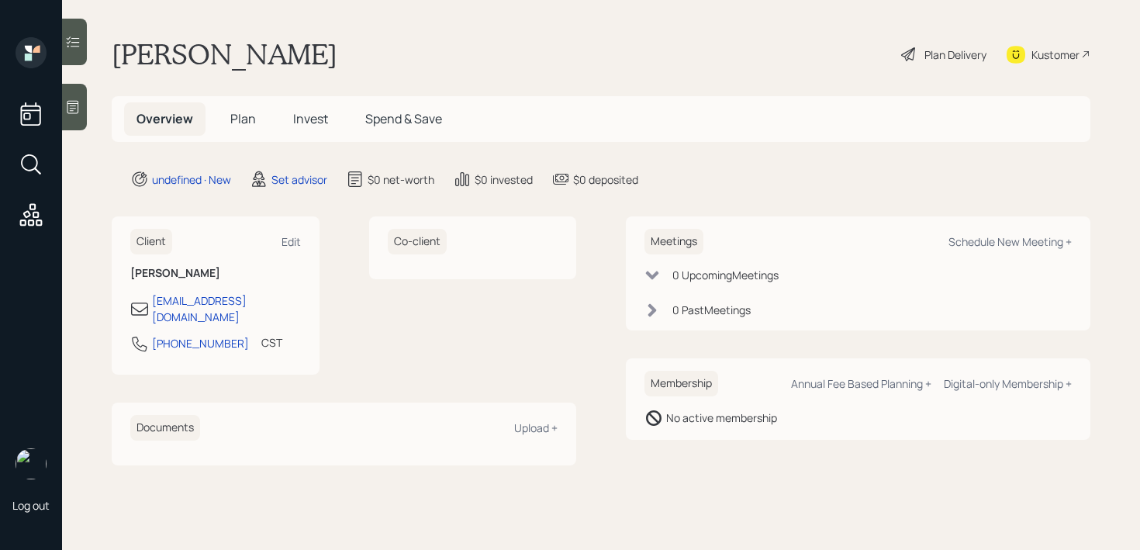
click at [75, 106] on icon at bounding box center [73, 107] width 16 height 16
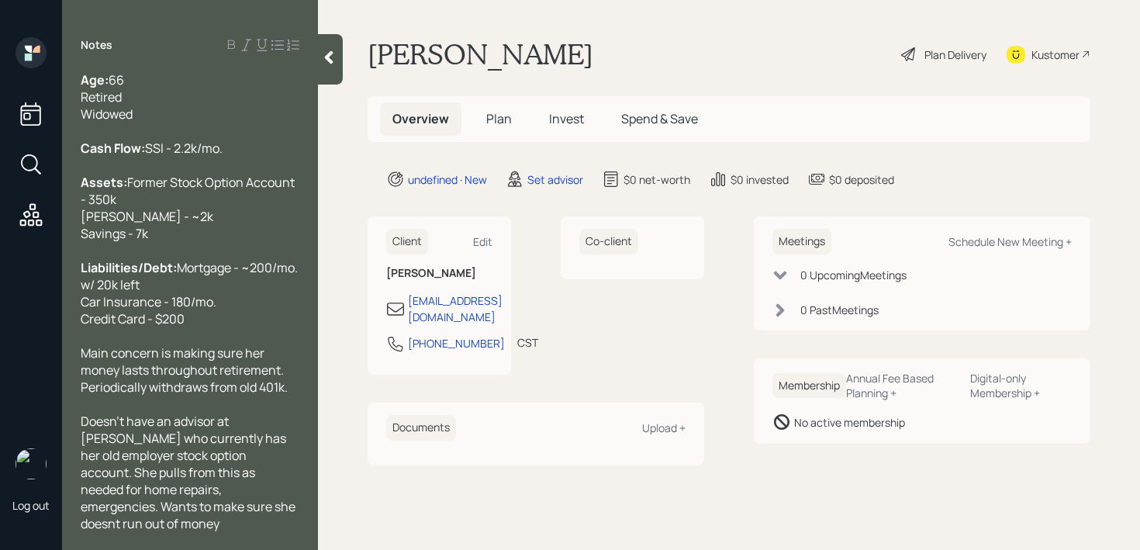
click at [117, 520] on span "Doesn't have an advisor at [PERSON_NAME] who currently has her old employer sto…" at bounding box center [189, 472] width 217 height 119
click at [229, 523] on div "Doesn't have an advisor at [PERSON_NAME] who currently has her old employer sto…" at bounding box center [190, 472] width 219 height 119
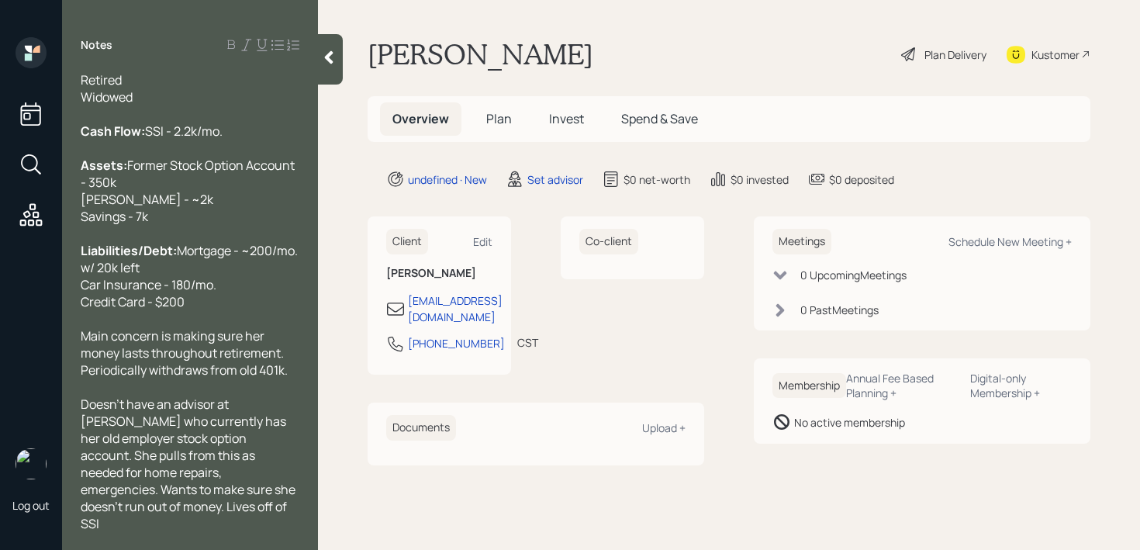
click at [329, 57] on icon at bounding box center [329, 57] width 9 height 13
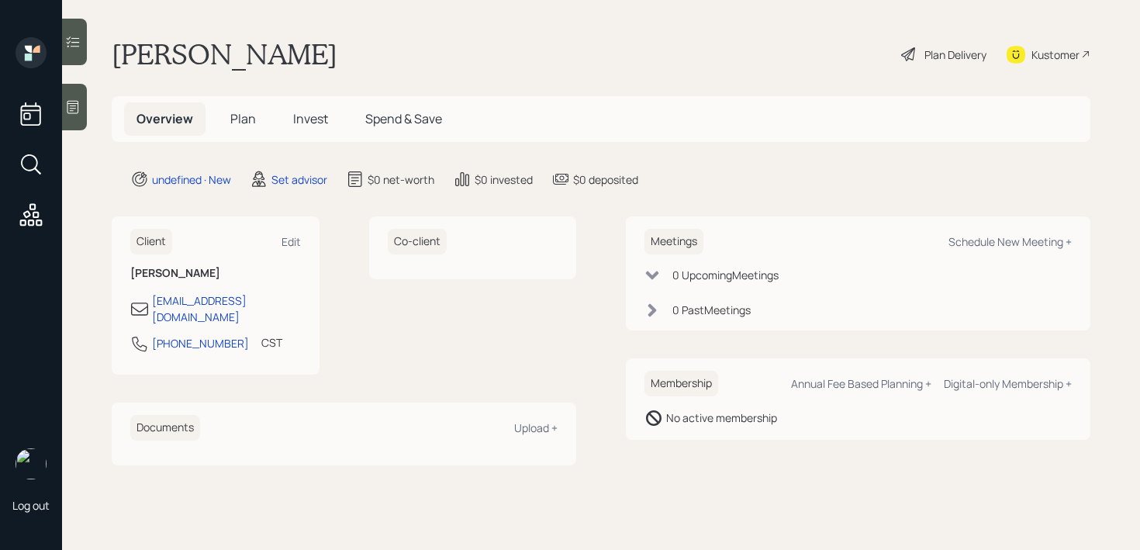
click at [476, 35] on main "[PERSON_NAME] Plan Delivery Kustomer Overview Plan Invest Spend & Save undefine…" at bounding box center [601, 275] width 1078 height 550
